Goal: Navigation & Orientation: Go to known website

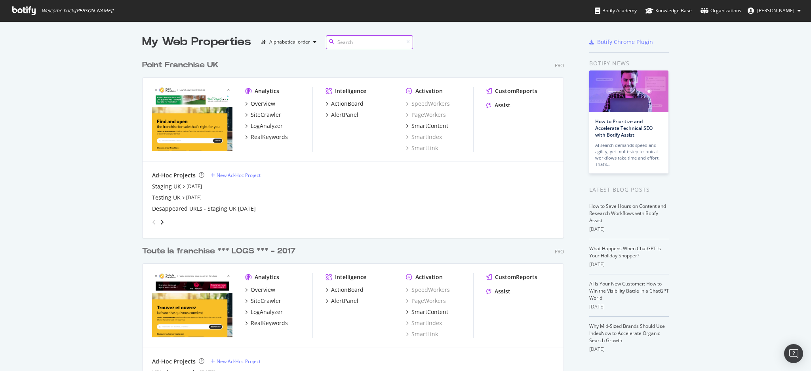
scroll to position [364, 420]
